Goal: Task Accomplishment & Management: Manage account settings

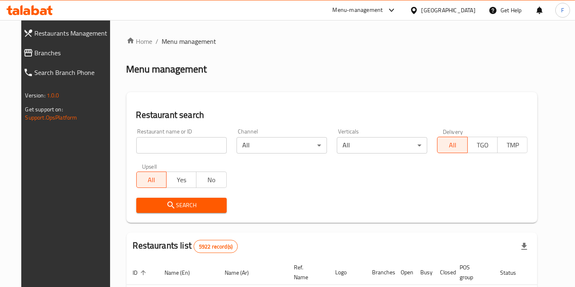
click at [173, 140] on input "search" at bounding box center [181, 145] width 90 height 16
type input "k"
type input "karakchi"
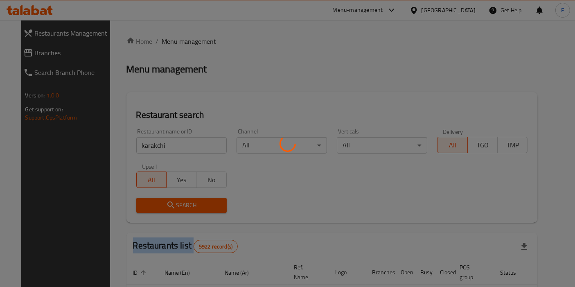
click at [171, 210] on div at bounding box center [287, 143] width 575 height 287
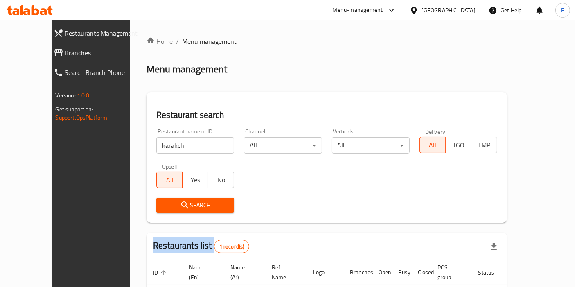
scroll to position [62, 0]
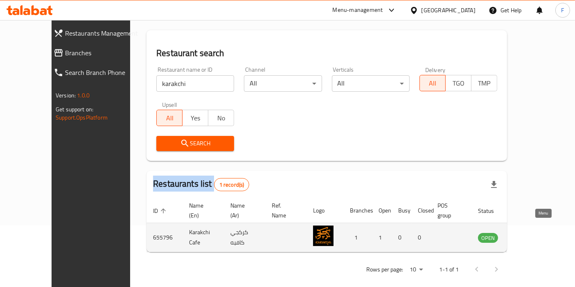
click at [531, 232] on icon "enhanced table" at bounding box center [526, 237] width 10 height 10
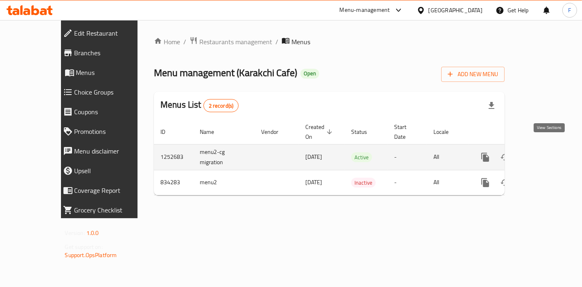
click at [554, 147] on link "enhanced table" at bounding box center [544, 157] width 20 height 20
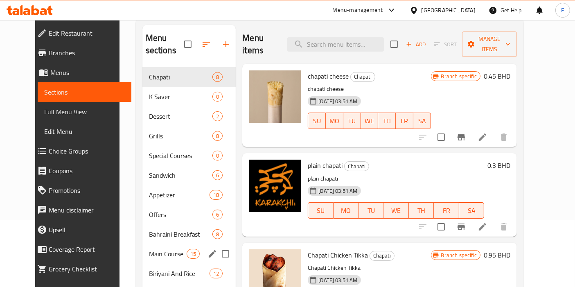
scroll to position [79, 0]
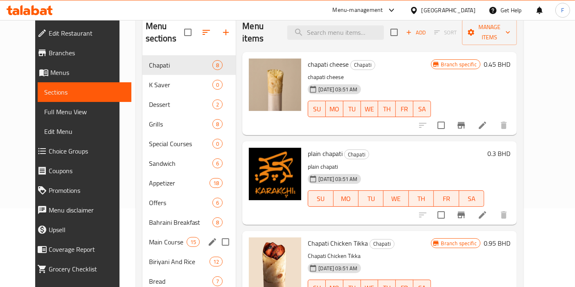
click at [152, 252] on div "Biriyani And Rice 12" at bounding box center [189, 262] width 94 height 20
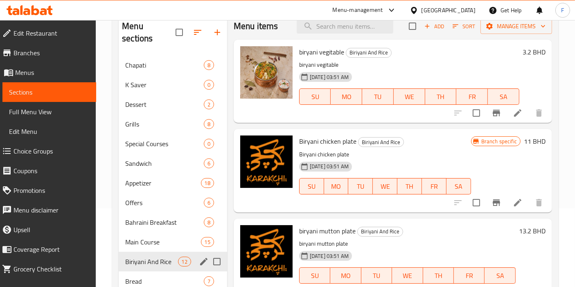
click at [152, 237] on span "Main Course" at bounding box center [162, 242] width 75 height 10
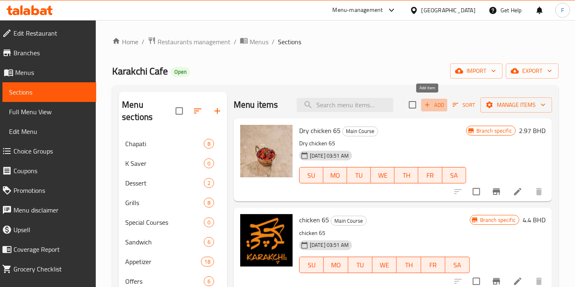
click at [427, 102] on span "Add" at bounding box center [434, 104] width 22 height 9
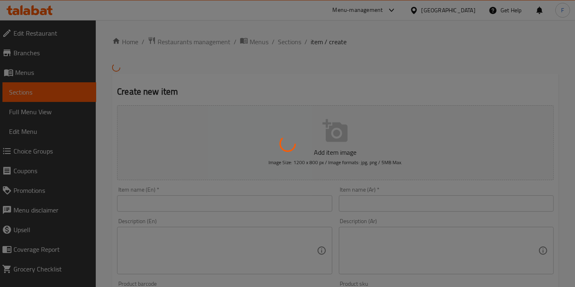
click at [168, 199] on div at bounding box center [287, 143] width 575 height 287
click at [161, 207] on div at bounding box center [287, 143] width 575 height 287
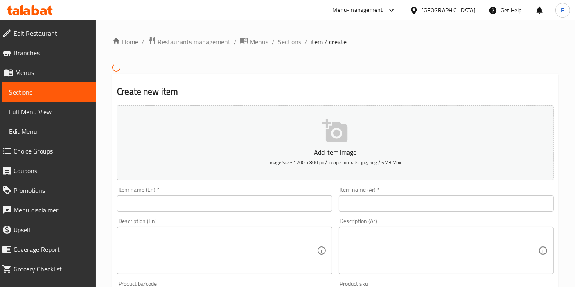
click at [157, 202] on input "text" at bounding box center [224, 203] width 215 height 16
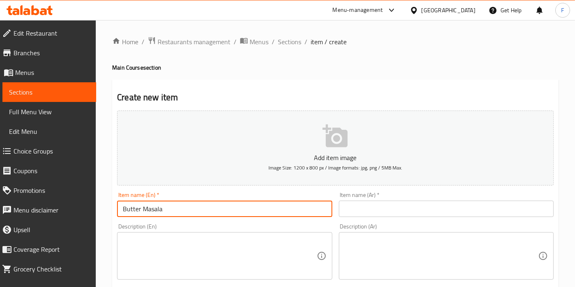
drag, startPoint x: 198, startPoint y: 211, endPoint x: 27, endPoint y: 198, distance: 172.3
type input "Butter Masala"
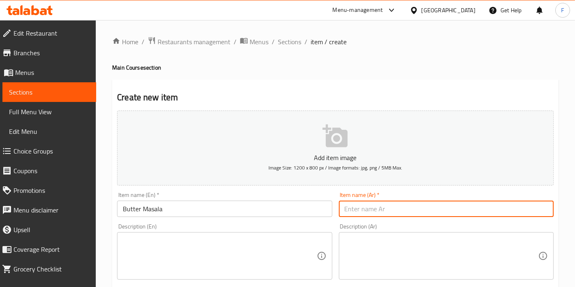
click at [369, 206] on input "text" at bounding box center [446, 208] width 215 height 16
paste input "مسالا بالزبدة"
type input "مسالا بالزبدة"
click at [160, 254] on textarea at bounding box center [219, 255] width 193 height 39
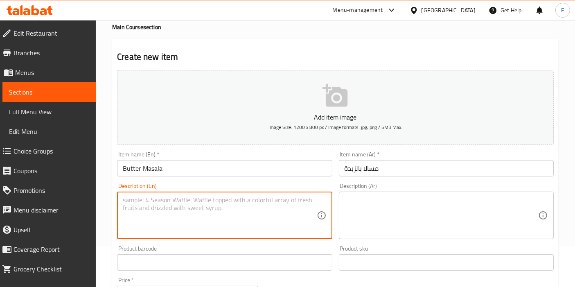
scroll to position [41, 0]
paste textarea "Butter [PERSON_NAME] gravy served with paeer cheese"
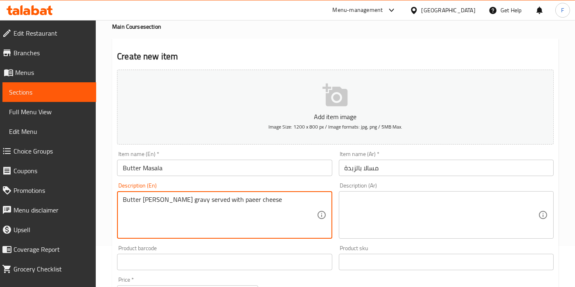
click at [123, 199] on textarea "Butter [PERSON_NAME] gravy served with paeer cheese" at bounding box center [219, 215] width 193 height 39
type textarea "Butter [PERSON_NAME] gravy served with paeer cheese"
click at [362, 200] on textarea at bounding box center [440, 215] width 193 height 39
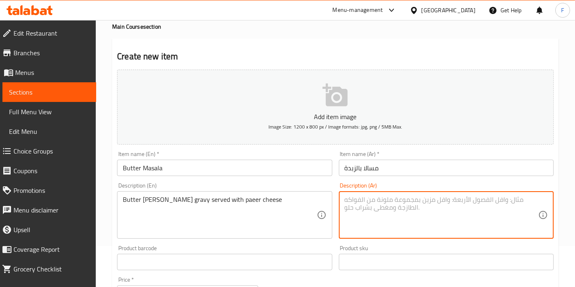
paste textarea "مسالا بالزبدة تُقدم مع جبنة البانير"
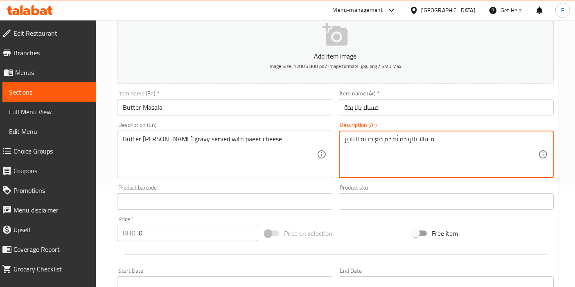
scroll to position [102, 0]
type textarea "مسالا بالزبدة تُقدم مع جبنة البانير"
click at [187, 235] on input "0" at bounding box center [198, 232] width 119 height 16
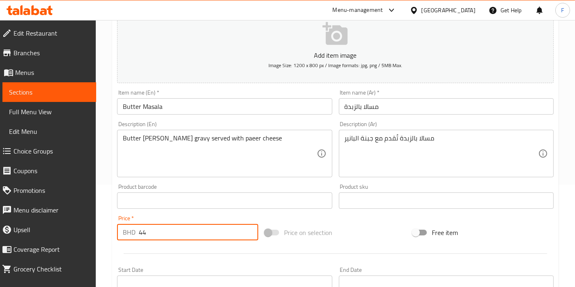
type input "4"
type input "4.4"
click at [384, 238] on div "Price on selection" at bounding box center [335, 232] width 148 height 22
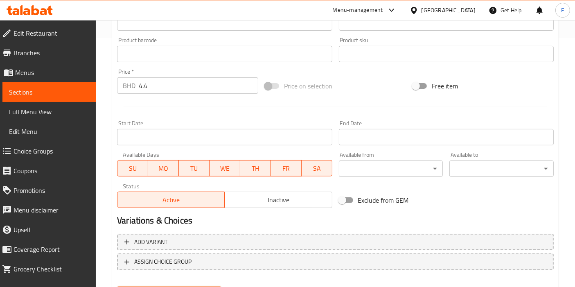
scroll to position [290, 0]
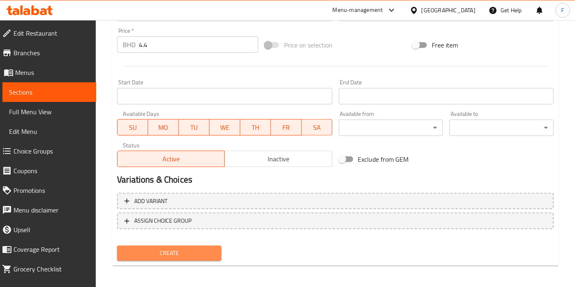
drag, startPoint x: 185, startPoint y: 252, endPoint x: 378, endPoint y: 177, distance: 207.2
click at [378, 177] on div "Add item image Image Size: 1200 x 800 px / Image formats: jpg, png / 5MB Max. I…" at bounding box center [335, 41] width 443 height 446
click at [202, 248] on span "Create" at bounding box center [169, 253] width 91 height 10
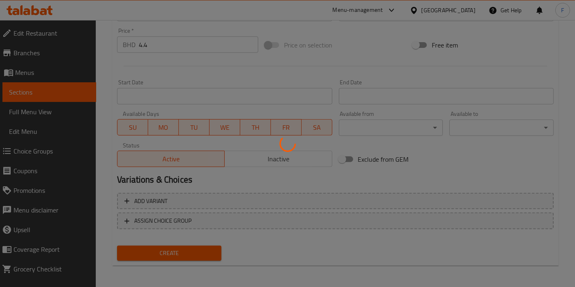
type input "0"
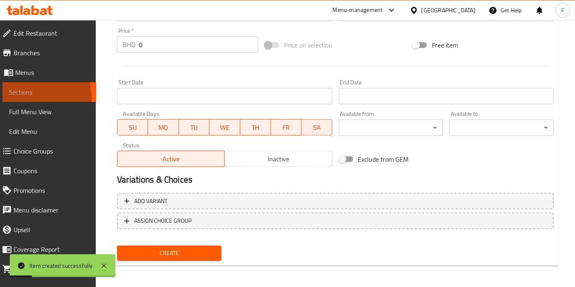
click at [41, 97] on span "Sections" at bounding box center [49, 92] width 81 height 10
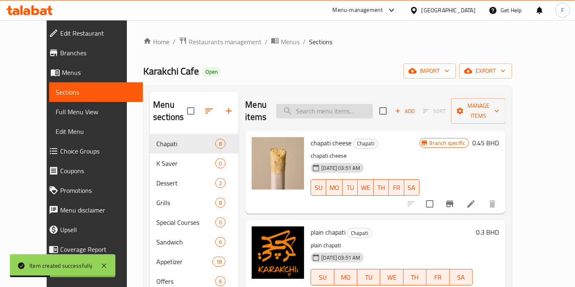
click at [333, 104] on input "search" at bounding box center [324, 111] width 97 height 14
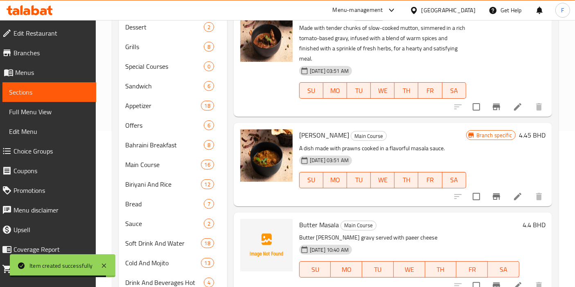
scroll to position [174, 0]
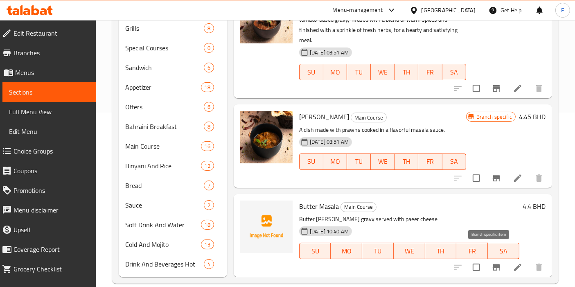
type input "masala"
click at [470, 259] on input "checkbox" at bounding box center [476, 267] width 17 height 17
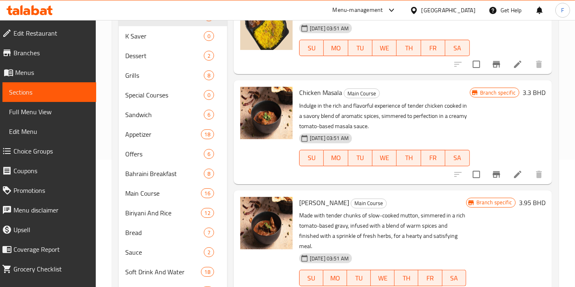
scroll to position [0, 0]
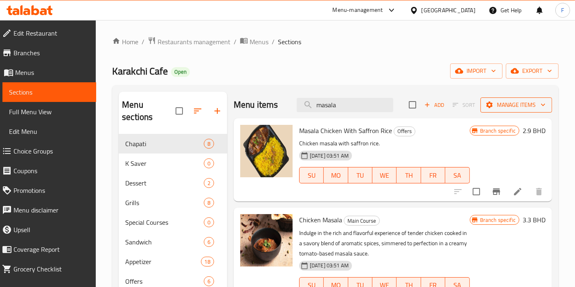
click at [501, 98] on button "Manage items" at bounding box center [516, 104] width 72 height 15
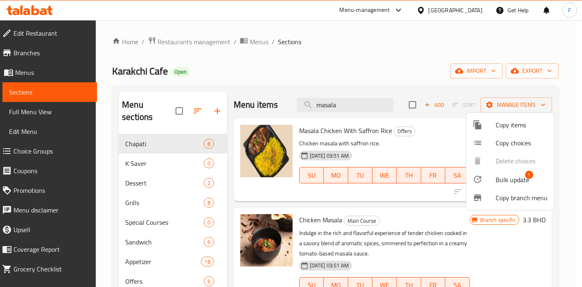
click at [512, 175] on span "Bulk update" at bounding box center [512, 180] width 34 height 10
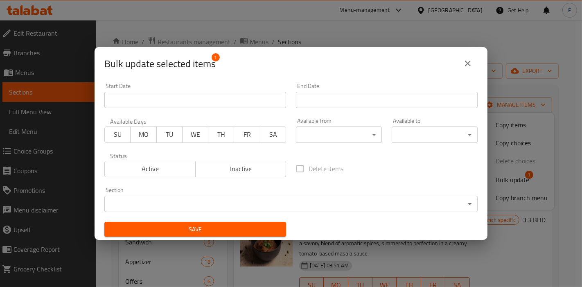
click at [205, 196] on body "​ Menu-management [GEOGRAPHIC_DATA] Get Help F Edit Restaurant Branches Menus S…" at bounding box center [291, 153] width 582 height 267
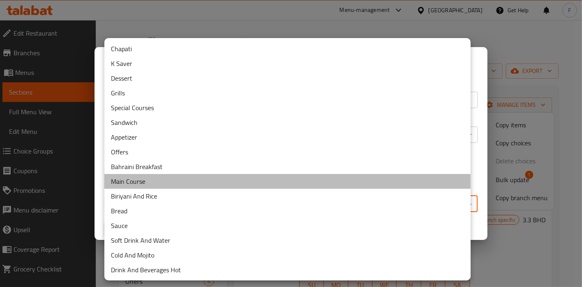
click at [147, 179] on li "Main Course" at bounding box center [287, 181] width 366 height 15
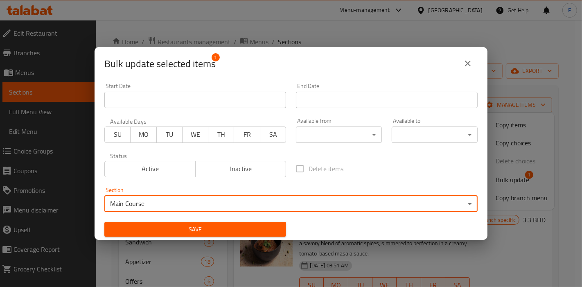
click at [245, 224] on span "Save" at bounding box center [195, 229] width 169 height 10
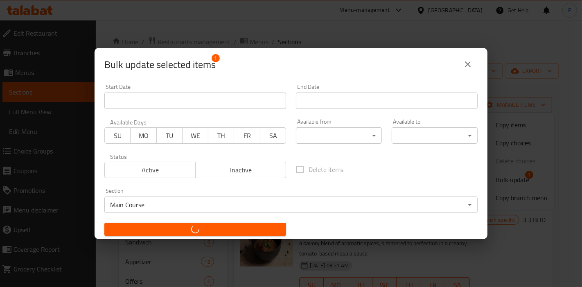
checkbox input "false"
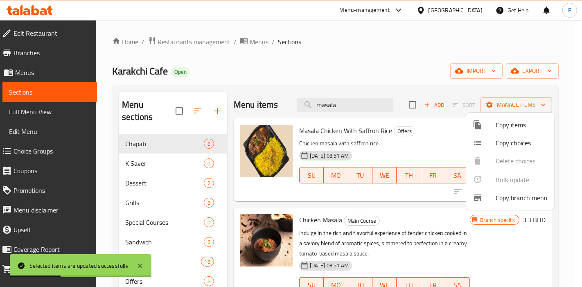
drag, startPoint x: 351, startPoint y: 103, endPoint x: 149, endPoint y: 99, distance: 201.3
click at [149, 99] on div at bounding box center [291, 143] width 582 height 287
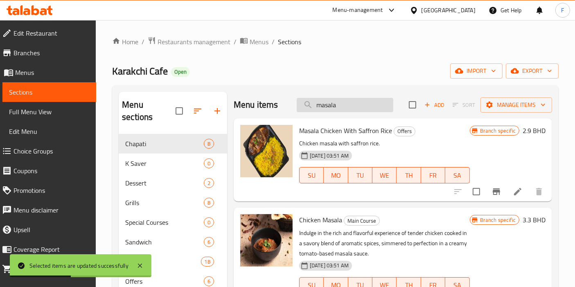
click at [318, 108] on input "masala" at bounding box center [345, 105] width 97 height 14
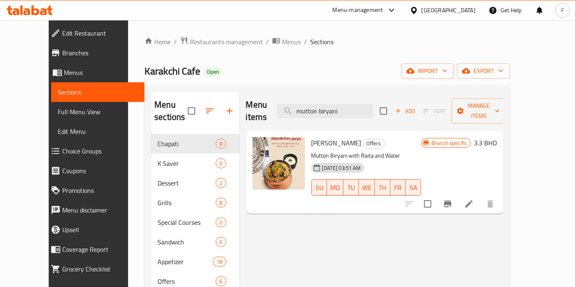
type input "mutton biryani"
click at [474, 199] on icon at bounding box center [469, 204] width 10 height 10
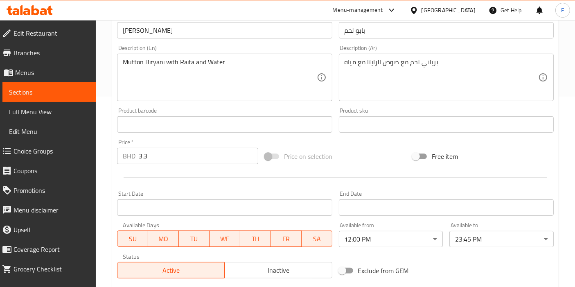
scroll to position [191, 0]
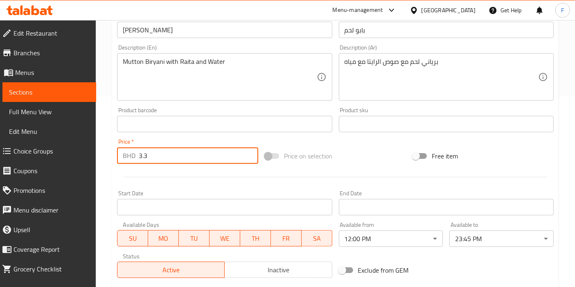
click at [171, 151] on input "3.3" at bounding box center [198, 155] width 119 height 16
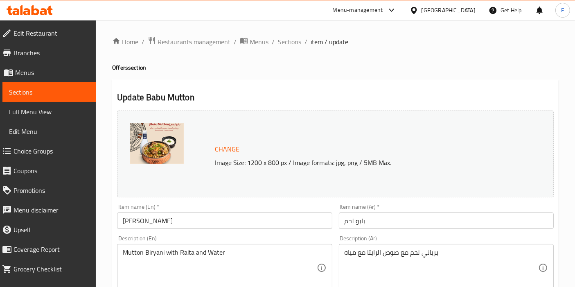
click at [301, 43] on ol "Home / Restaurants management / Menus / Sections / item / update" at bounding box center [335, 41] width 446 height 11
click at [293, 43] on span "Sections" at bounding box center [289, 42] width 23 height 10
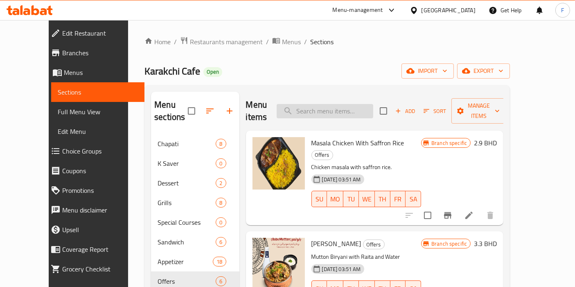
click at [328, 105] on input "search" at bounding box center [325, 111] width 97 height 14
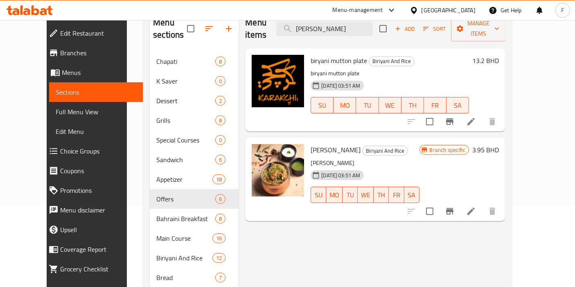
scroll to position [83, 0]
type input "[PERSON_NAME]"
click at [476, 206] on icon at bounding box center [471, 211] width 10 height 10
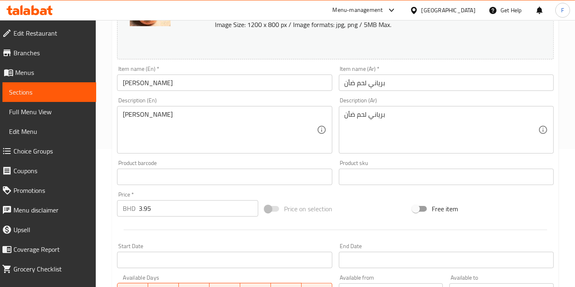
scroll to position [166, 0]
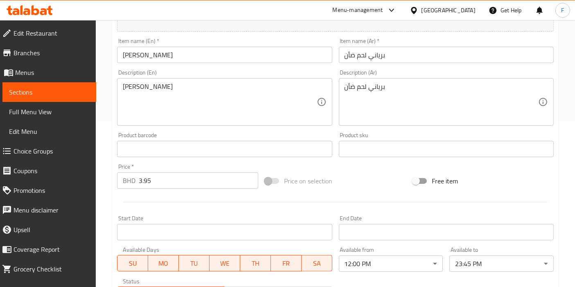
click at [179, 181] on input "3.95" at bounding box center [198, 180] width 119 height 16
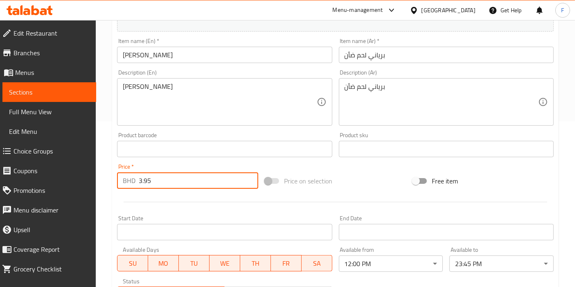
click at [179, 181] on input "3.95" at bounding box center [198, 180] width 119 height 16
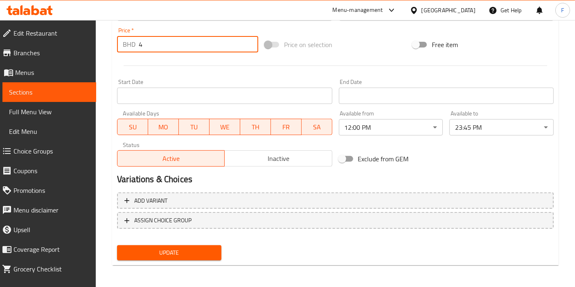
type input "4"
click at [174, 252] on span "Update" at bounding box center [169, 252] width 91 height 10
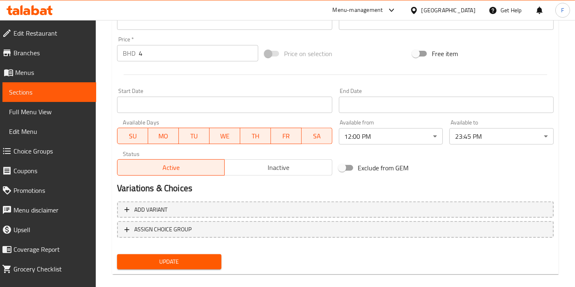
scroll to position [109, 0]
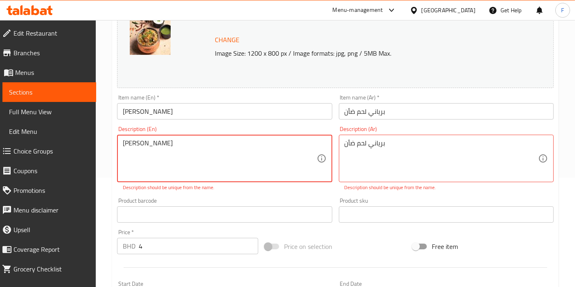
click at [189, 143] on textarea "[PERSON_NAME]" at bounding box center [219, 158] width 193 height 39
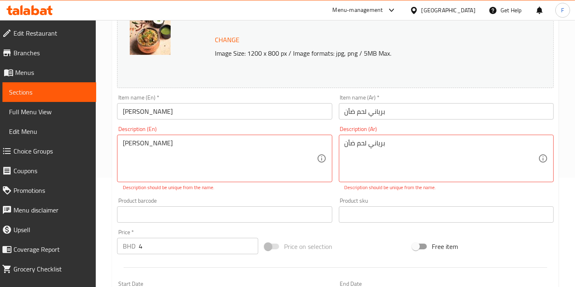
click at [122, 141] on div "[PERSON_NAME] Description (En)" at bounding box center [224, 158] width 215 height 47
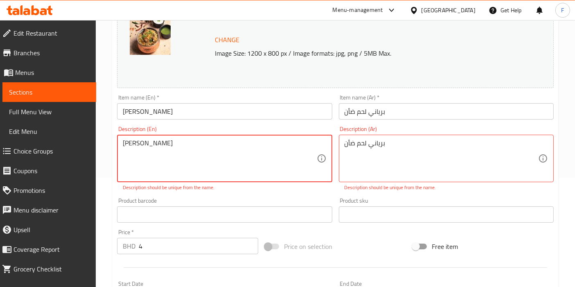
click at [122, 141] on div "[PERSON_NAME] Description (En)" at bounding box center [224, 158] width 215 height 47
click at [123, 142] on textarea "[PERSON_NAME]" at bounding box center [219, 158] width 193 height 39
click at [187, 137] on div "Delicious Mutton Mutton Description (En)" at bounding box center [224, 158] width 215 height 47
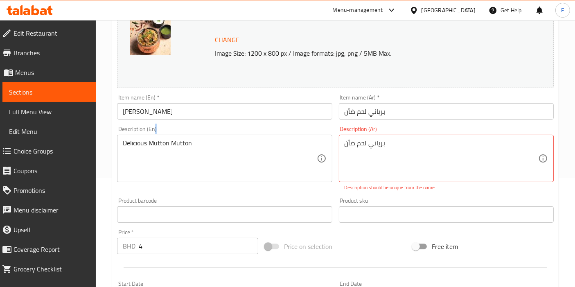
click at [187, 137] on div "Delicious Mutton Mutton Description (En)" at bounding box center [224, 158] width 215 height 47
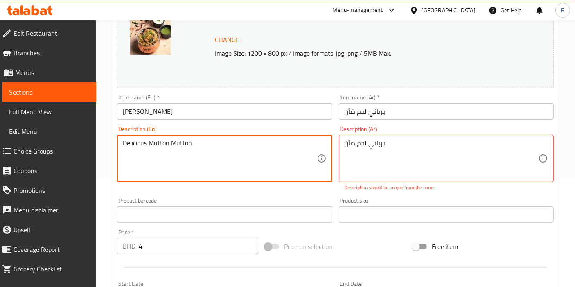
click at [175, 142] on textarea "Delicious Mutton Mutton" at bounding box center [219, 158] width 193 height 39
type textarea "Delicious Mutton Biryani"
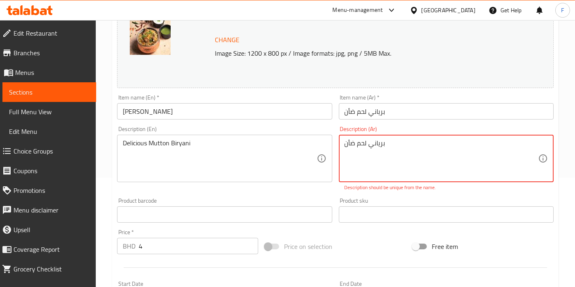
click at [343, 141] on div "برياني لحم ضأن Description (Ar)" at bounding box center [446, 158] width 215 height 47
drag, startPoint x: 348, startPoint y: 142, endPoint x: 337, endPoint y: 142, distance: 10.2
click at [337, 142] on div "Description (Ar) برياني لحم ضأن Description (Ar) Description should be unique f…" at bounding box center [445, 159] width 221 height 72
click at [425, 139] on textarea "برياني لحم ضأن" at bounding box center [440, 158] width 193 height 39
paste textarea "ن"
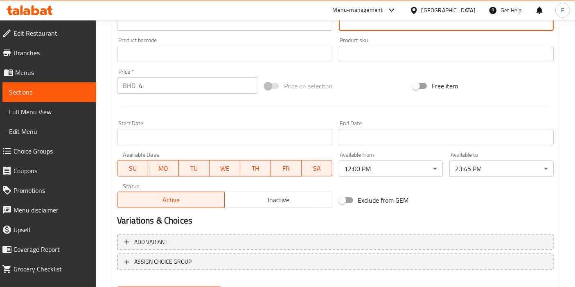
scroll to position [302, 0]
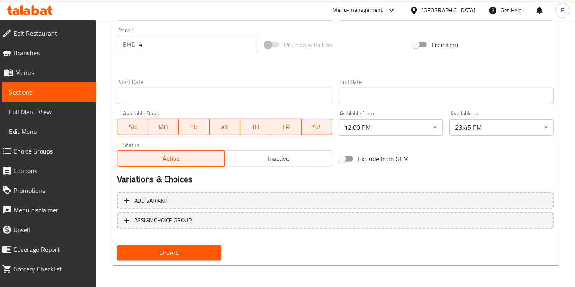
type textarea "برياني لحم ضأن ن"
click at [169, 42] on input "4" at bounding box center [198, 44] width 119 height 16
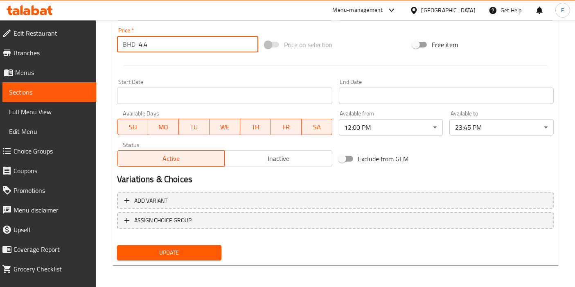
type input "4.4"
click at [182, 252] on span "Update" at bounding box center [169, 252] width 91 height 10
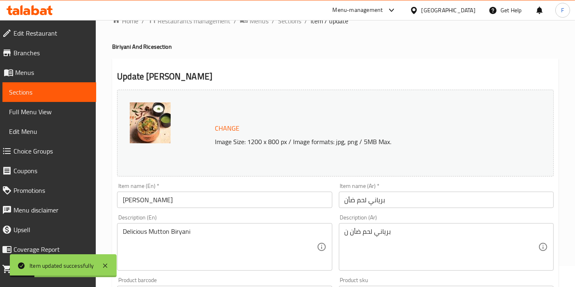
scroll to position [0, 0]
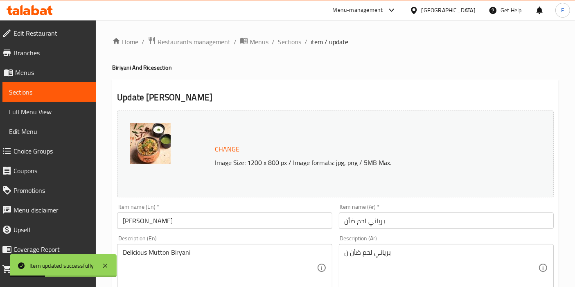
click at [318, 41] on span "item / update" at bounding box center [329, 42] width 38 height 10
click at [285, 43] on span "Sections" at bounding box center [289, 42] width 23 height 10
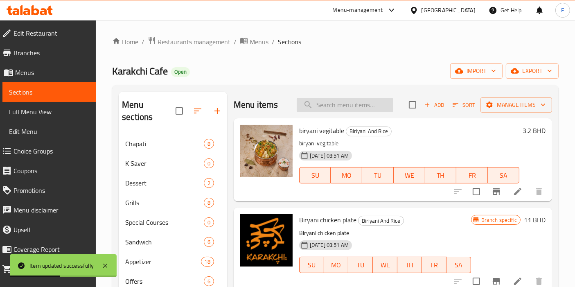
click at [336, 107] on input "search" at bounding box center [345, 105] width 97 height 14
click at [321, 101] on input "search" at bounding box center [345, 105] width 97 height 14
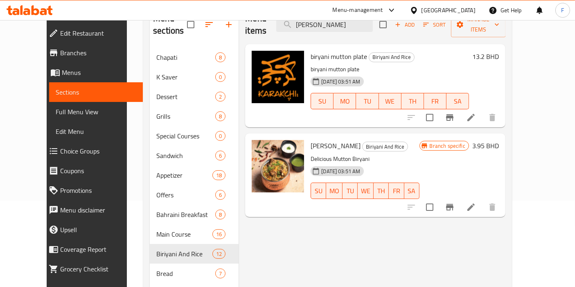
scroll to position [91, 0]
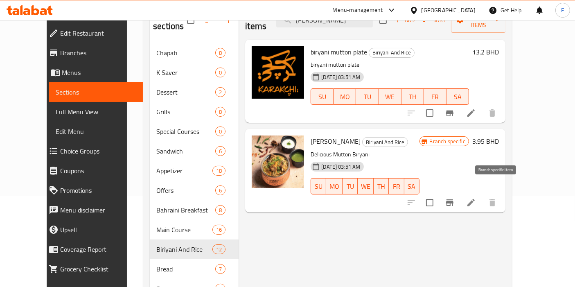
type input "[PERSON_NAME]"
click at [453, 199] on icon "Branch-specific-item" at bounding box center [449, 202] width 7 height 7
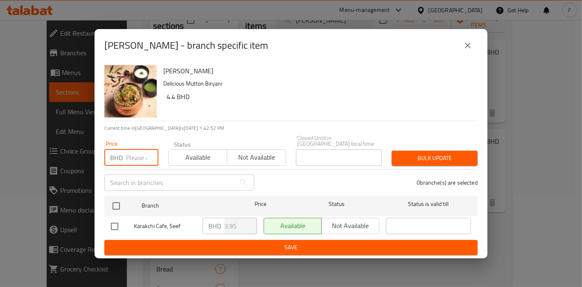
click at [139, 155] on input "number" at bounding box center [142, 157] width 32 height 16
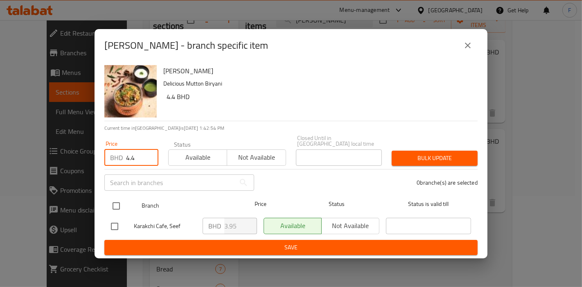
type input "4.4"
click at [114, 203] on input "checkbox" at bounding box center [116, 205] width 17 height 17
checkbox input "true"
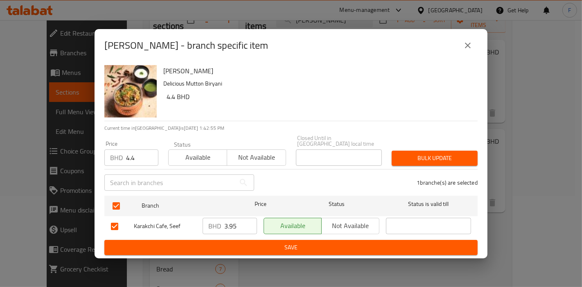
click at [418, 155] on span "Bulk update" at bounding box center [434, 158] width 73 height 10
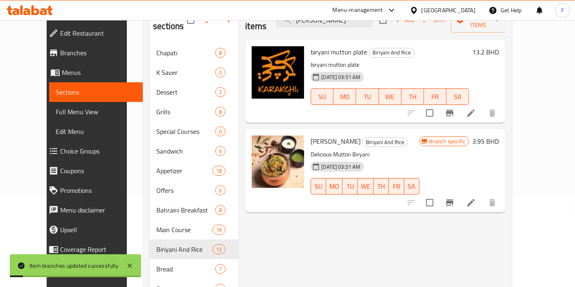
scroll to position [0, 0]
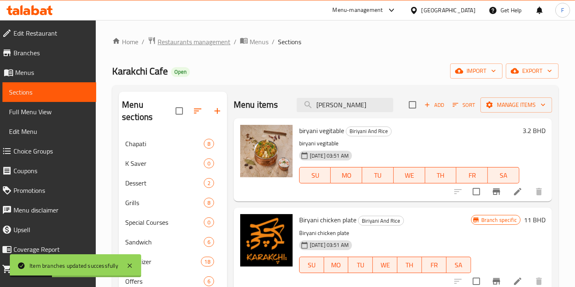
click at [194, 42] on span "Restaurants management" at bounding box center [193, 42] width 73 height 10
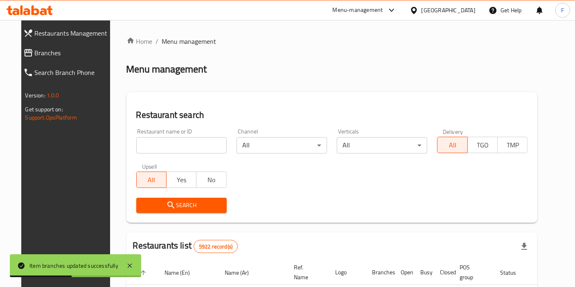
click at [175, 141] on input "search" at bounding box center [181, 145] width 90 height 16
click at [30, 16] on div at bounding box center [29, 10] width 59 height 16
click at [38, 6] on icon at bounding box center [30, 10] width 46 height 10
